Goal: Information Seeking & Learning: Get advice/opinions

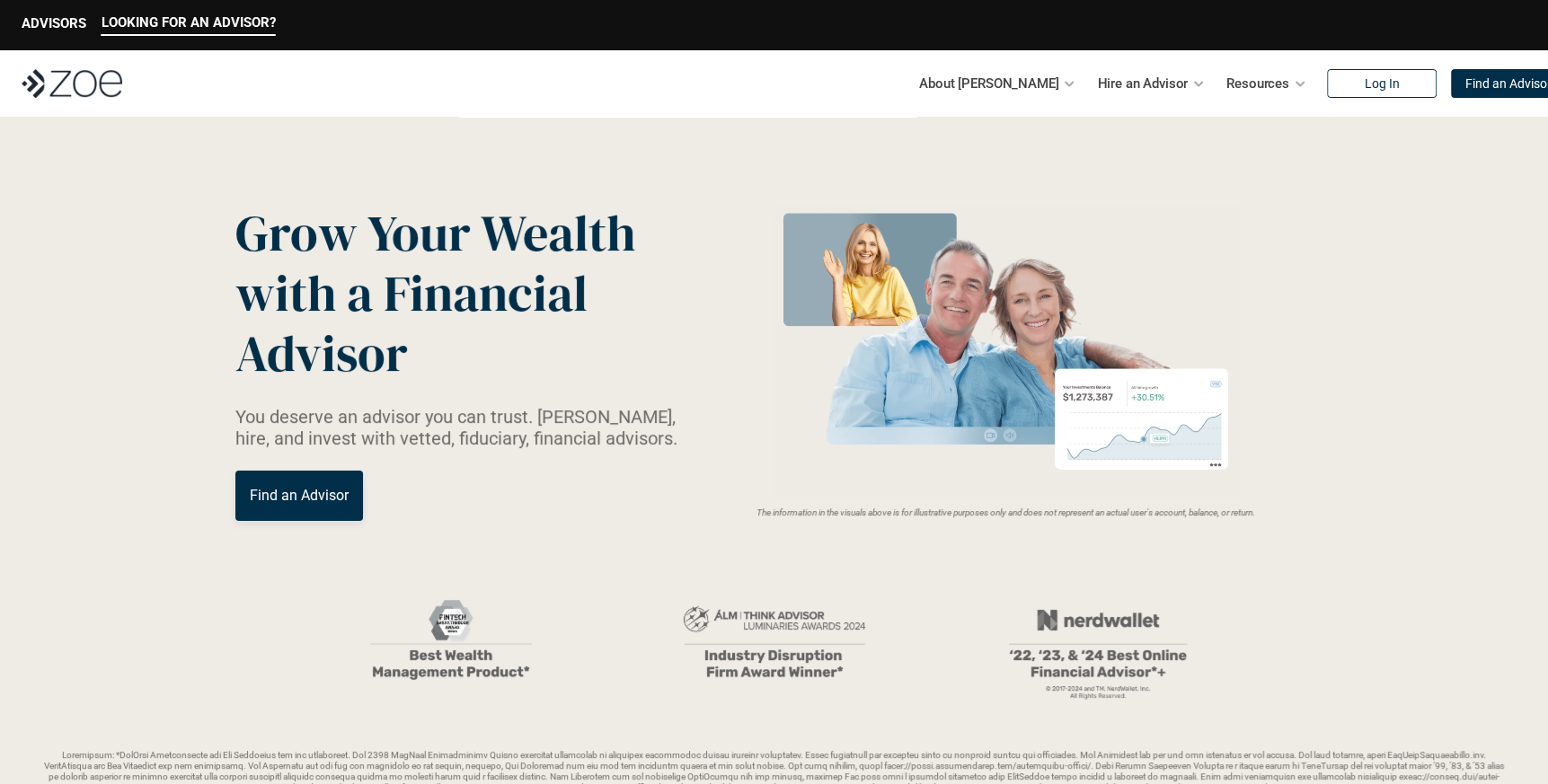
click at [197, 33] on div "LOOKING FOR AN ADVISOR?" at bounding box center [189, 24] width 174 height 21
click at [96, 102] on div "About [PERSON_NAME] Hire an Advisor Resources Log In Find an Advisor" at bounding box center [774, 84] width 1548 height 67
click at [89, 102] on div "About [PERSON_NAME] Hire an Advisor Resources Log In Find an Advisor" at bounding box center [774, 84] width 1548 height 67
click at [79, 83] on img at bounding box center [72, 84] width 101 height 29
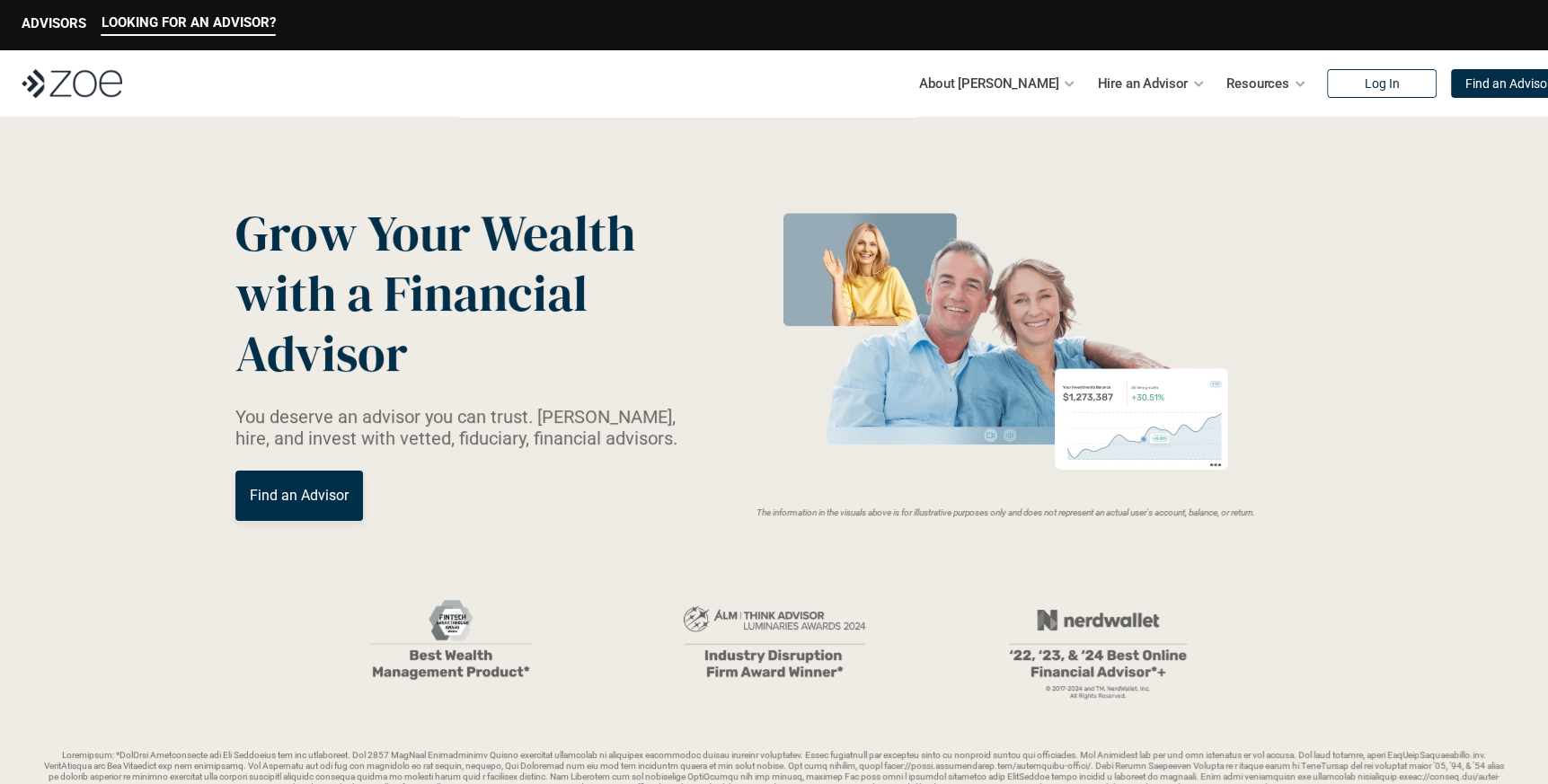
click at [148, 23] on p "LOOKING FOR AN ADVISOR?" at bounding box center [189, 22] width 174 height 16
click at [296, 492] on p "Find an Advisor" at bounding box center [300, 494] width 99 height 17
